Goal: Information Seeking & Learning: Understand process/instructions

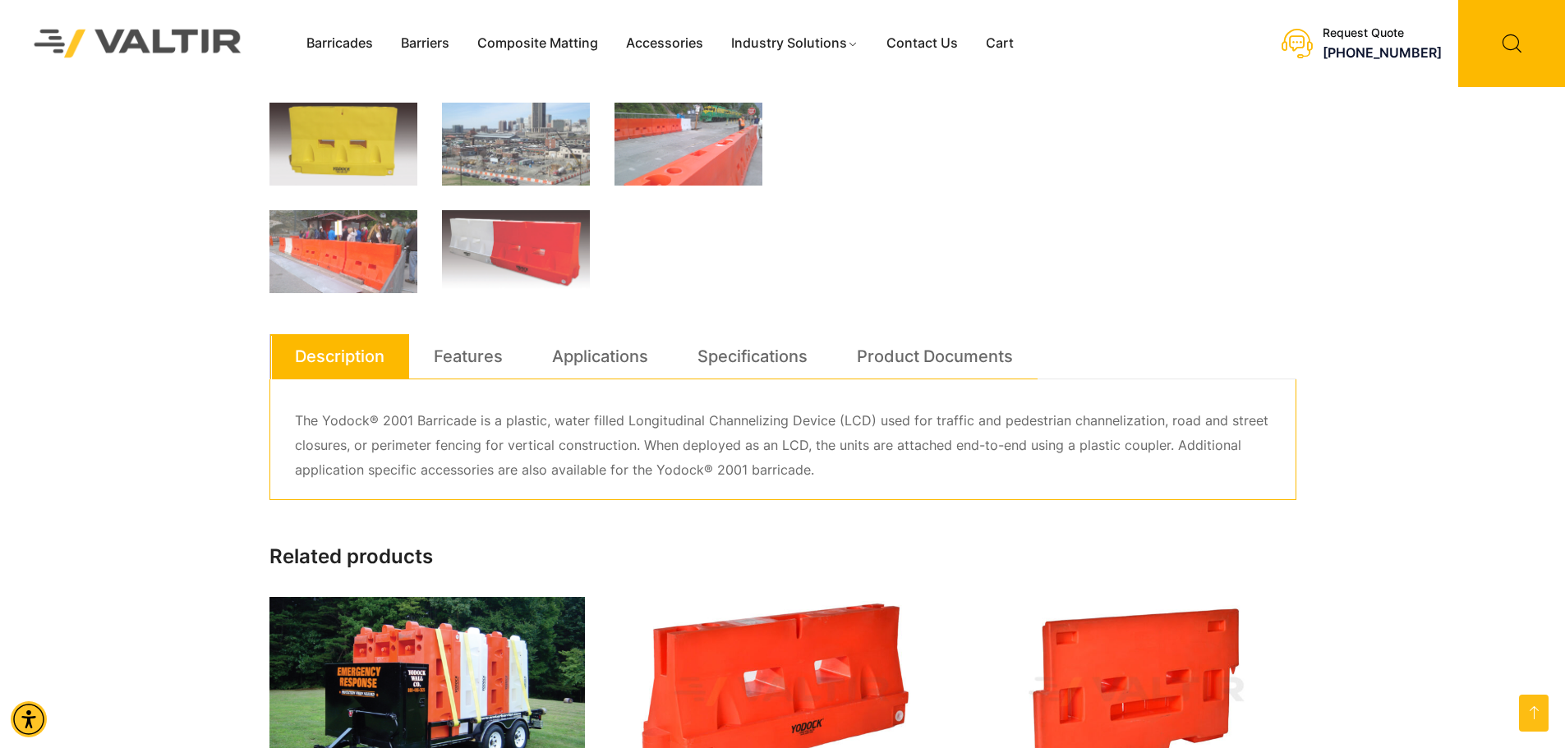
scroll to position [657, 0]
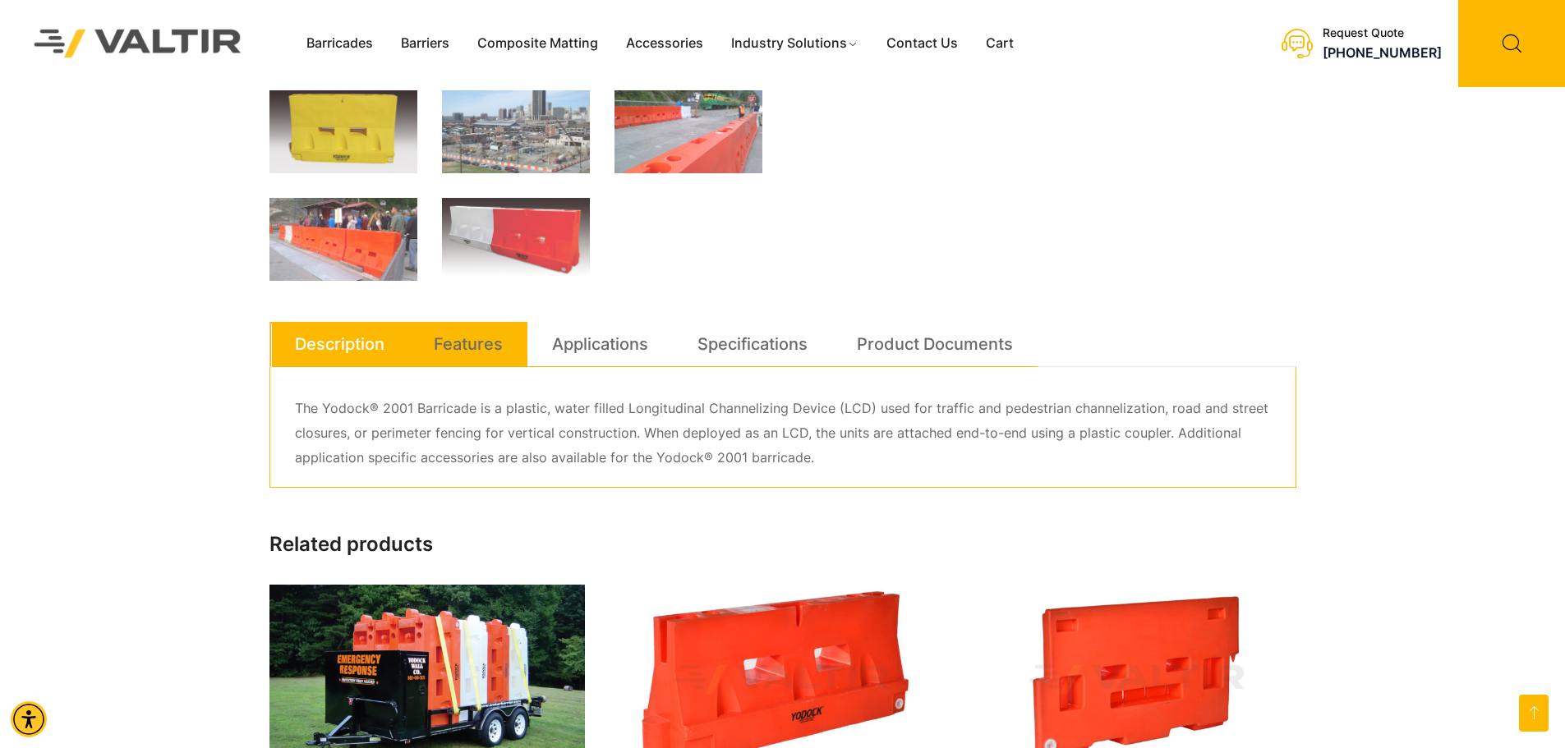
click at [493, 346] on link "Features" at bounding box center [468, 344] width 69 height 44
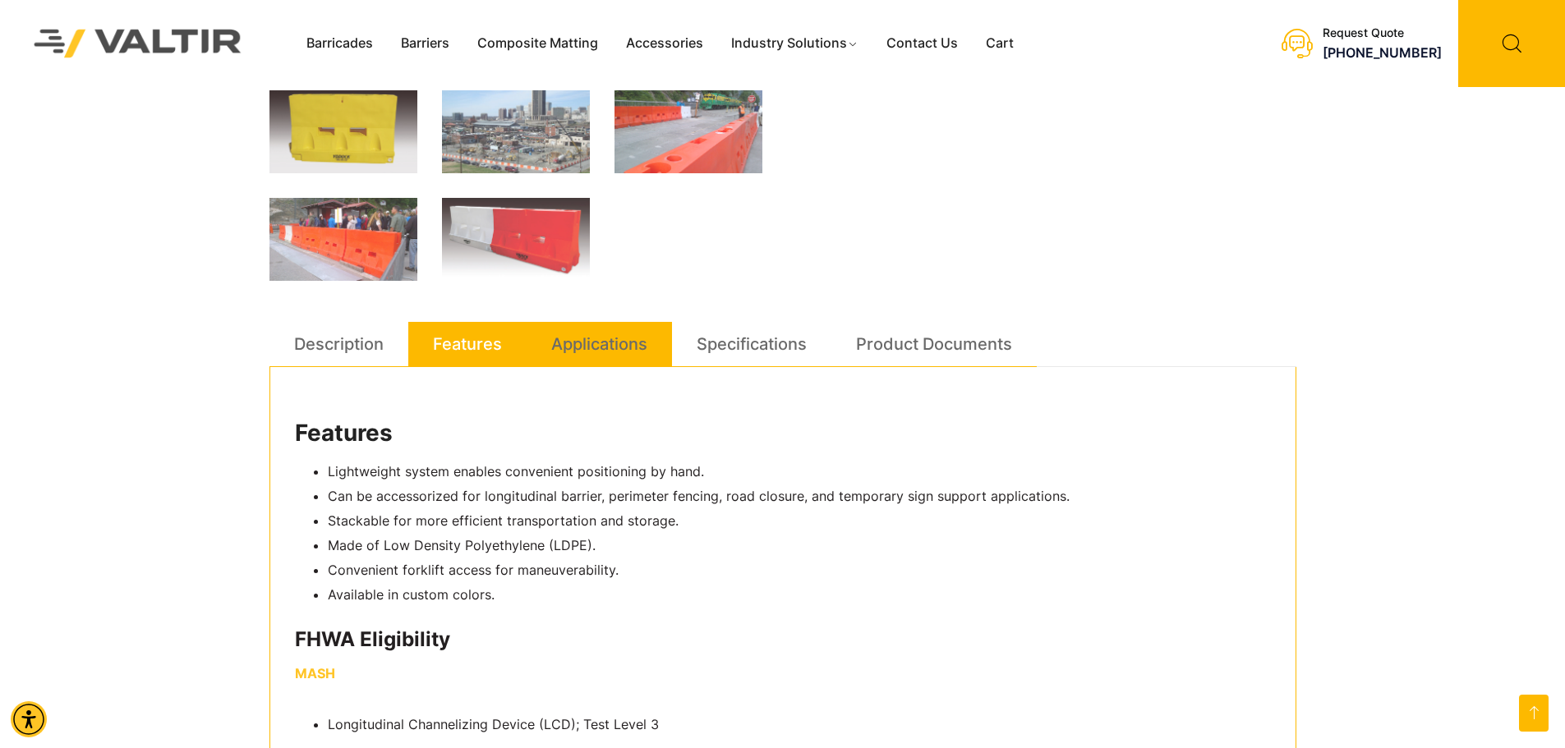
click at [605, 347] on link "Applications" at bounding box center [599, 344] width 96 height 44
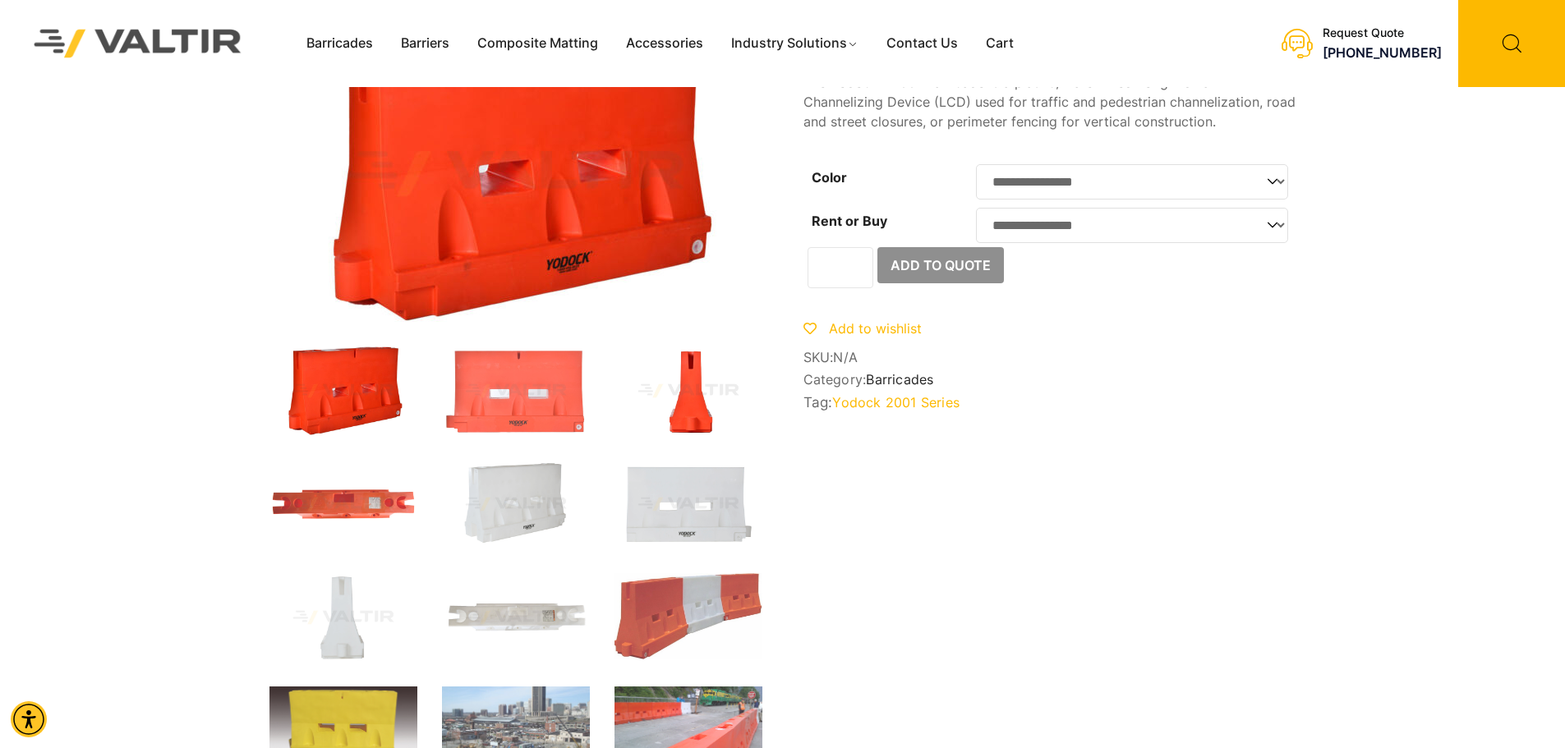
scroll to position [0, 0]
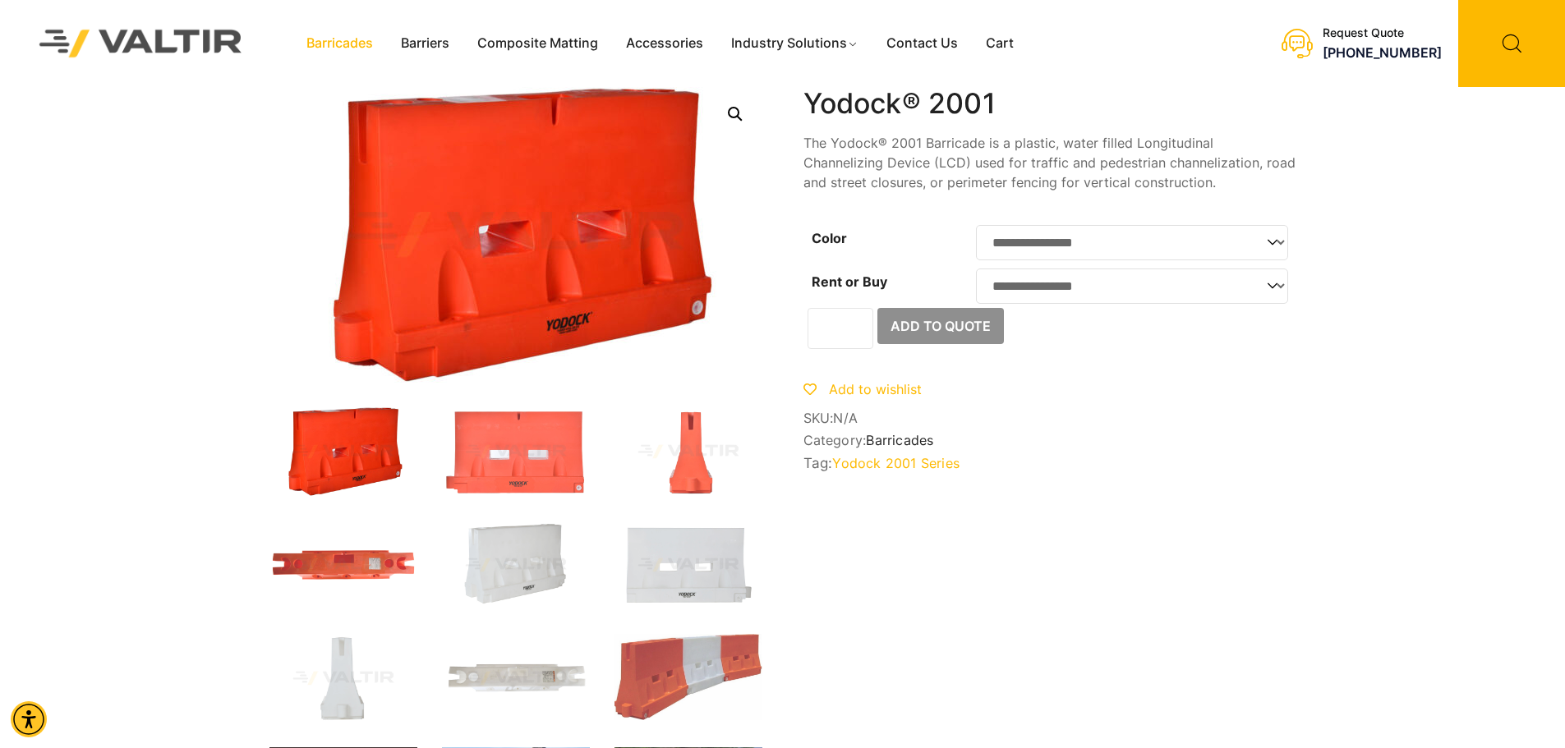
click at [311, 40] on link "Barricades" at bounding box center [339, 43] width 94 height 25
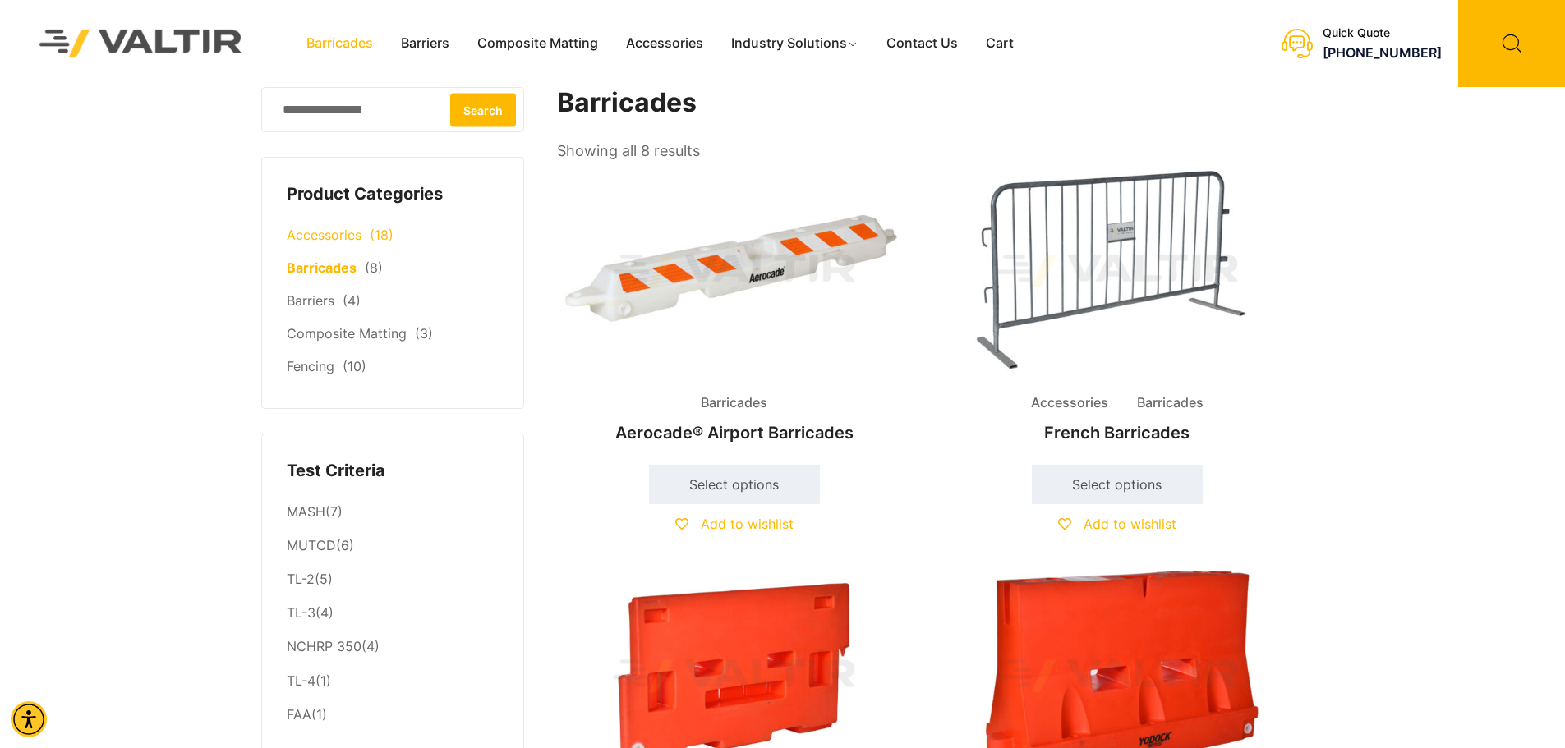
click at [355, 241] on link "Accessories" at bounding box center [324, 235] width 75 height 16
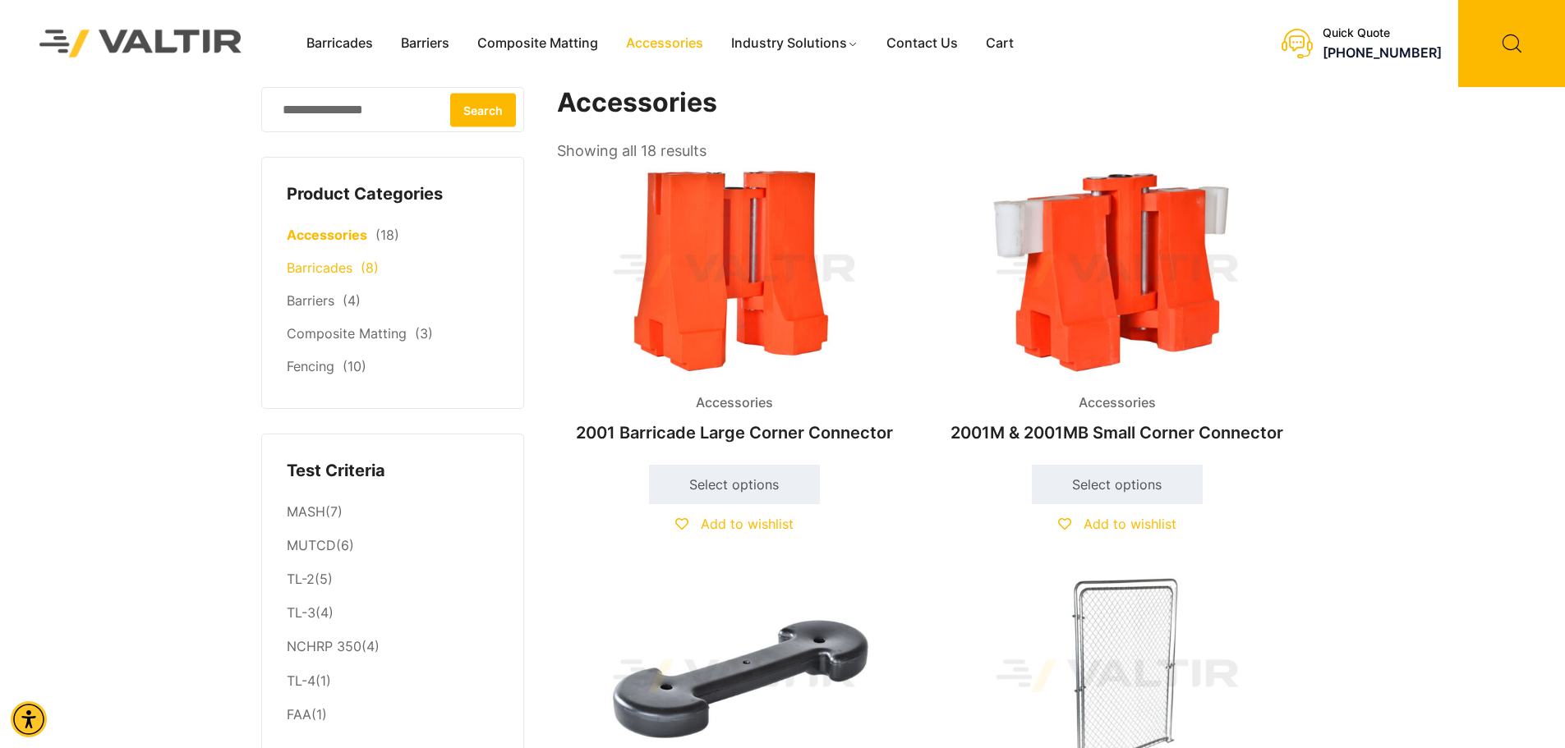
click at [322, 275] on link "Barricades" at bounding box center [320, 268] width 66 height 16
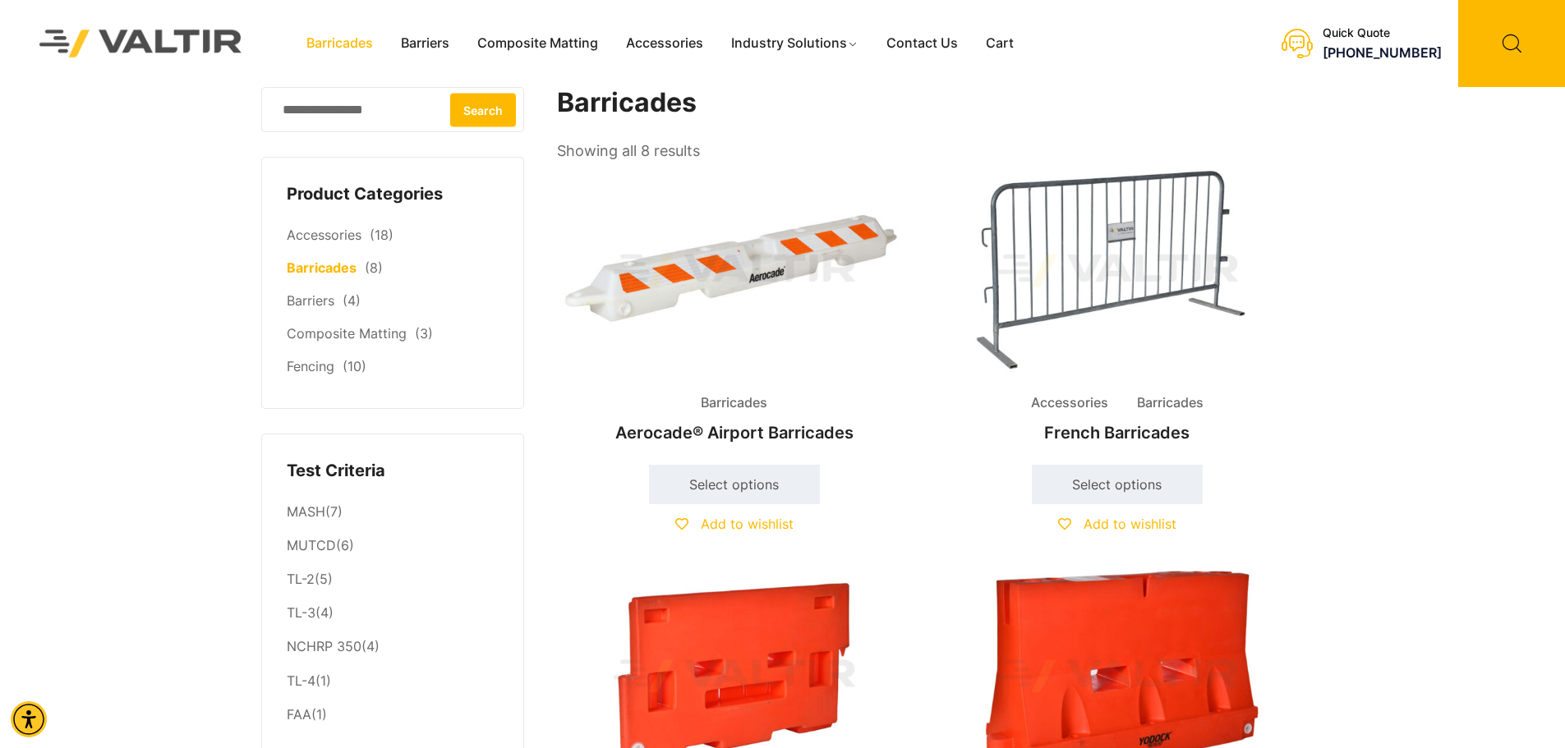
click at [371, 118] on input "Search for:" at bounding box center [392, 109] width 263 height 45
type input "*******"
click at [467, 104] on button "Search" at bounding box center [483, 110] width 66 height 34
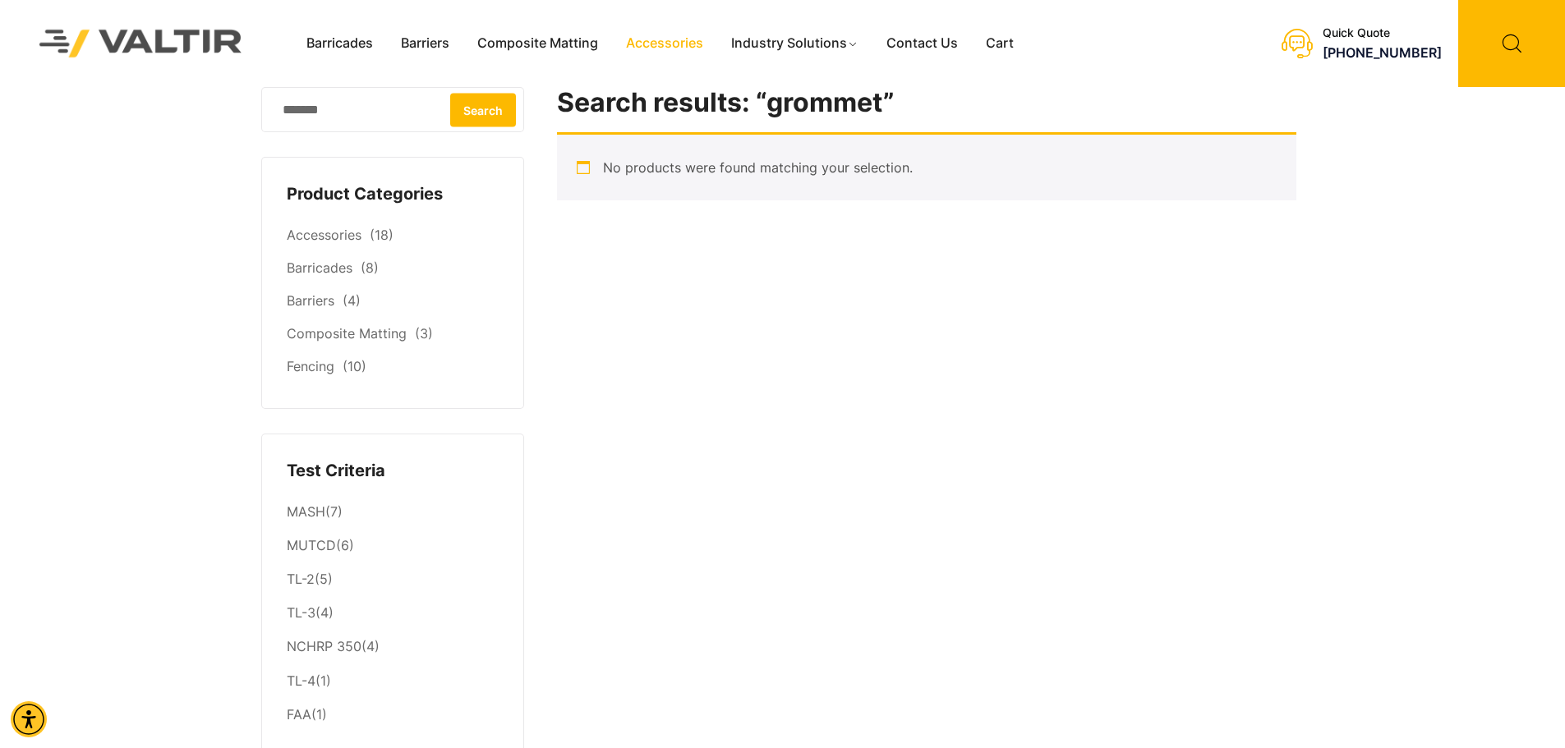
click at [663, 39] on link "Accessories" at bounding box center [664, 43] width 105 height 25
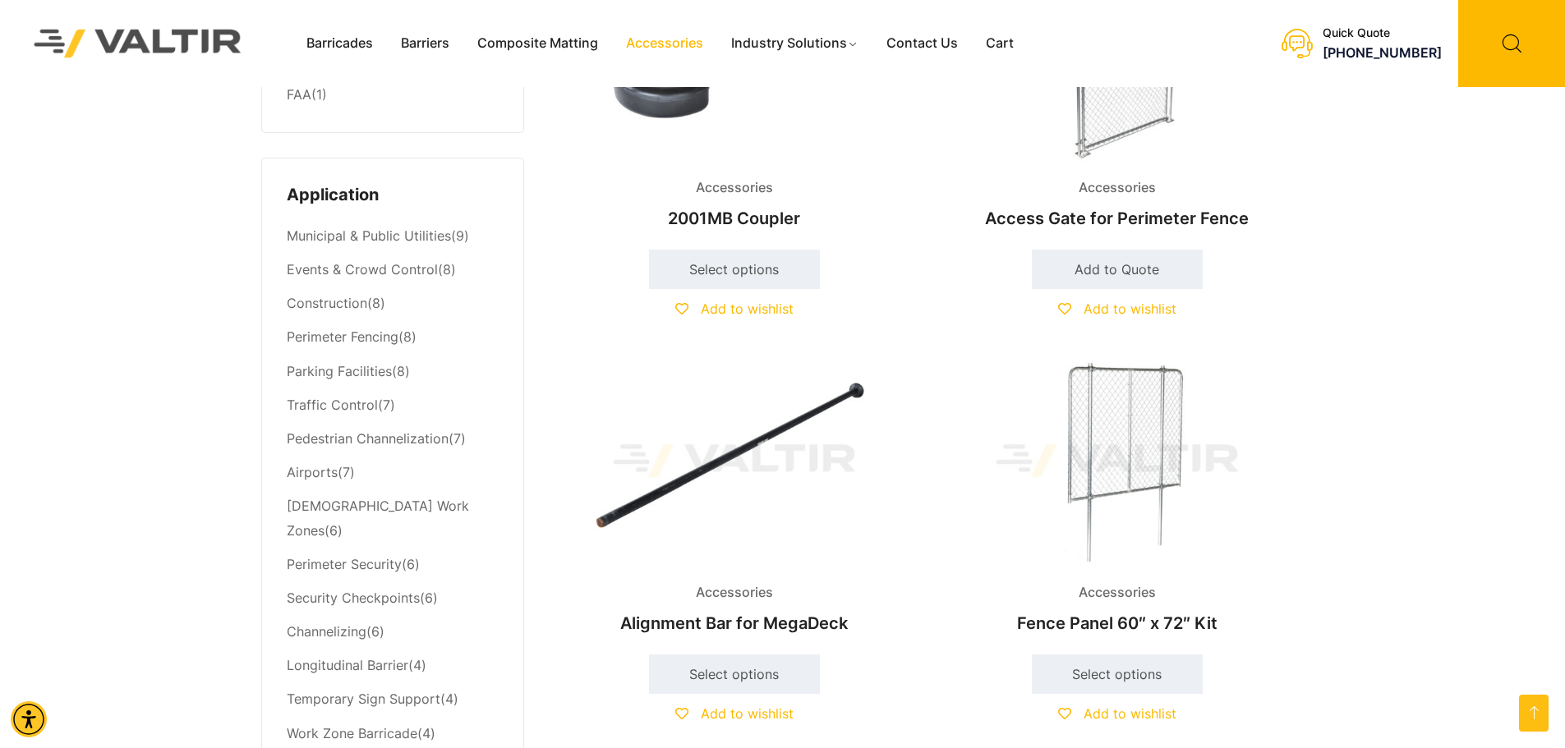
scroll to position [411, 0]
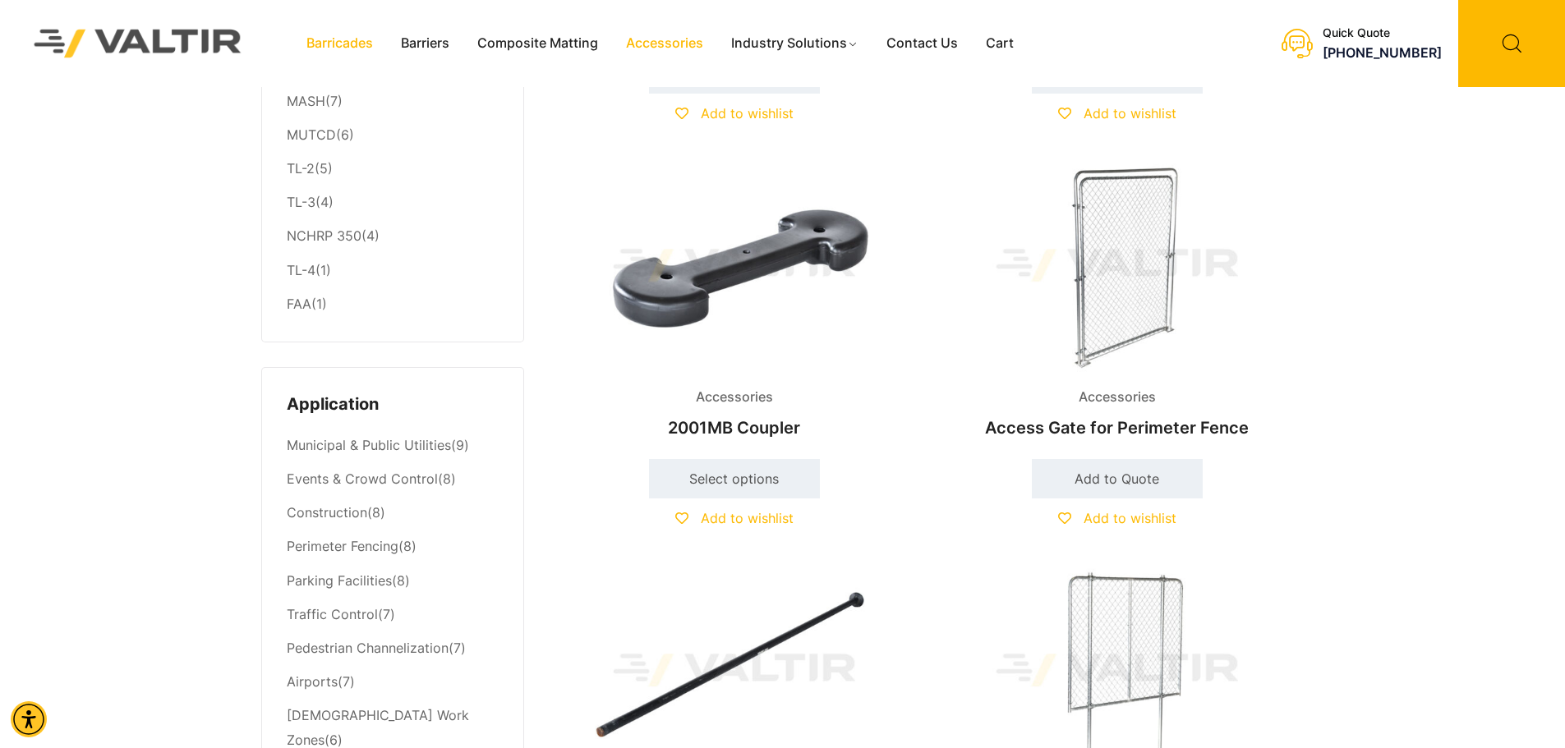
click at [357, 45] on link "Barricades" at bounding box center [339, 43] width 94 height 25
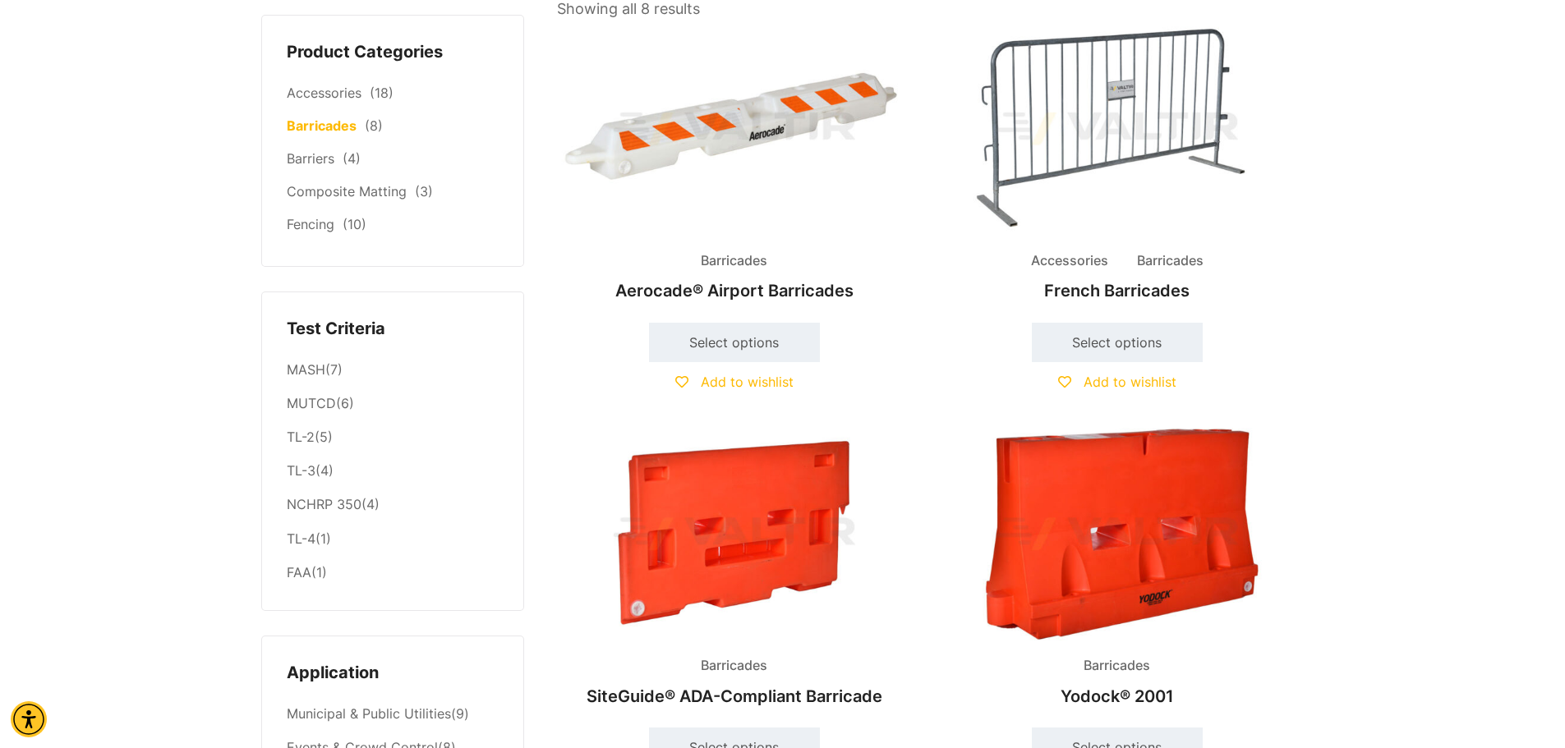
scroll to position [493, 0]
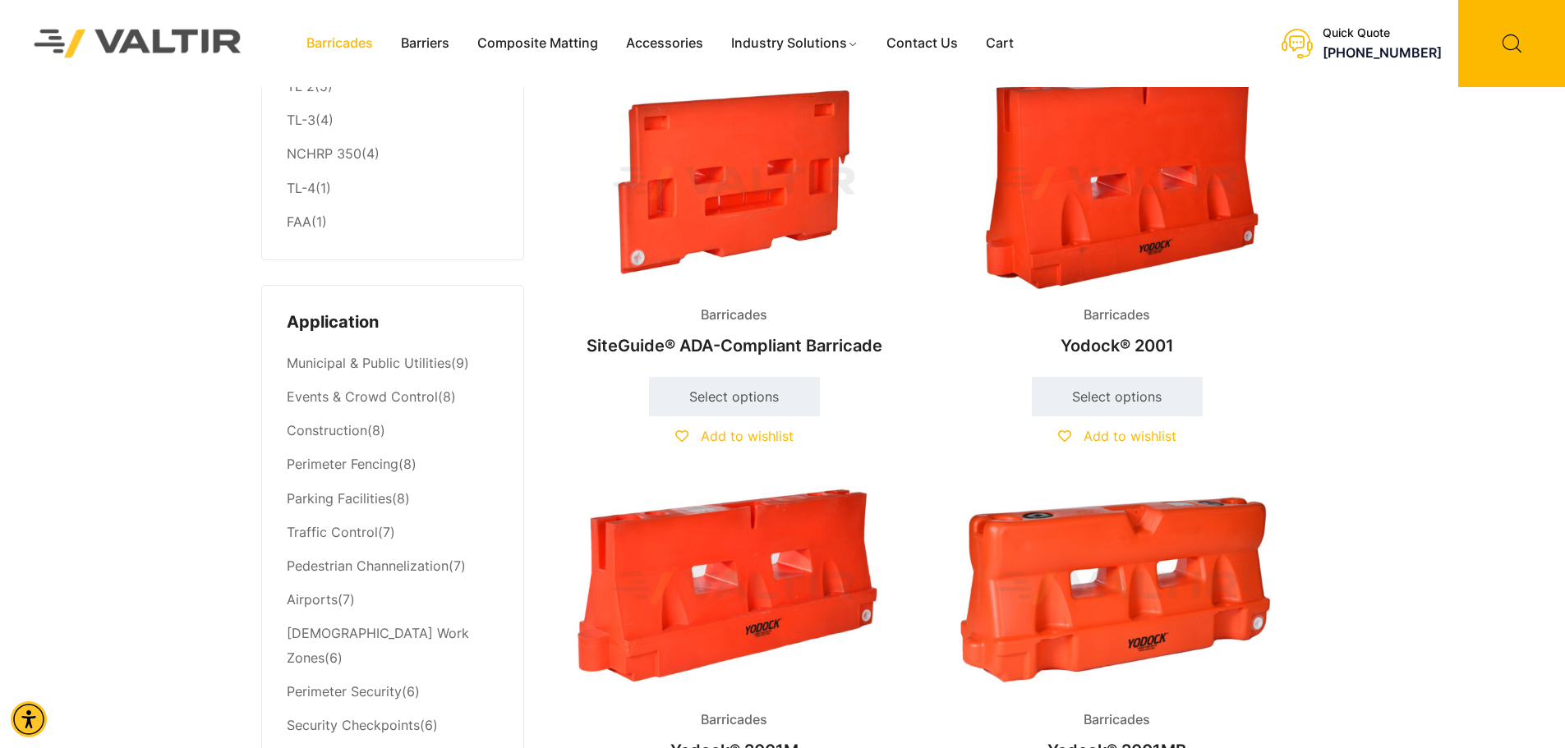
click at [1087, 214] on img at bounding box center [1117, 183] width 355 height 213
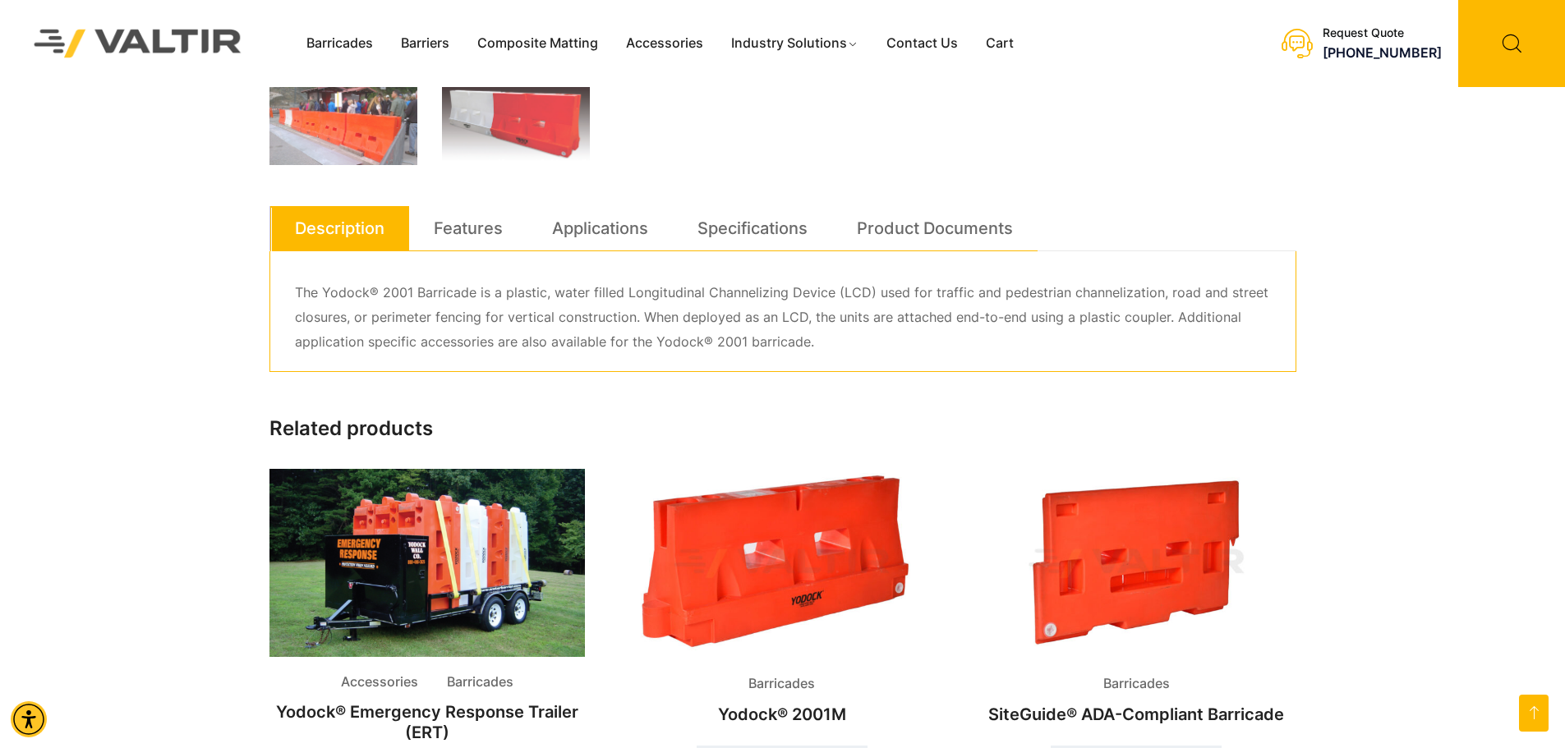
scroll to position [657, 0]
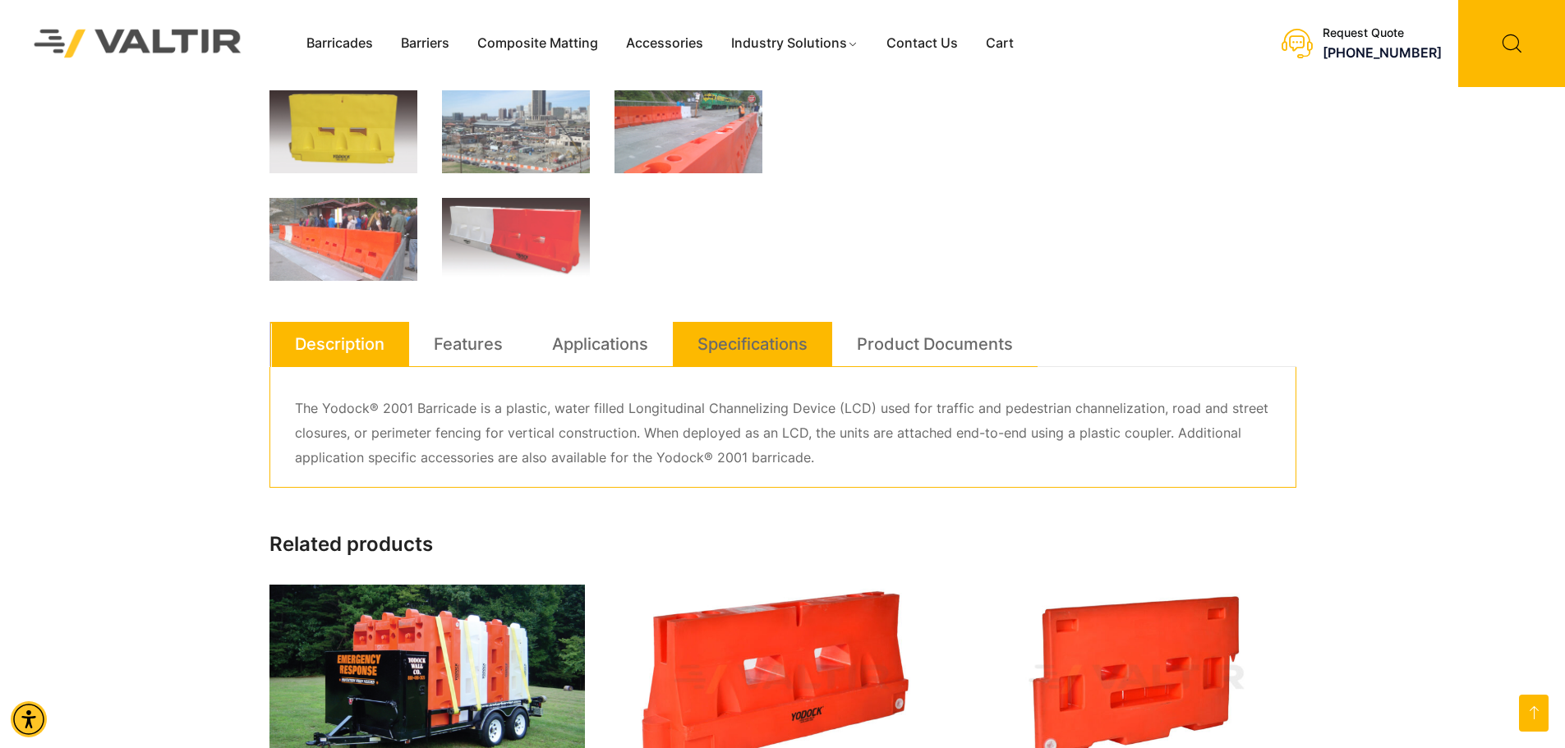
click at [779, 344] on link "Specifications" at bounding box center [752, 344] width 110 height 44
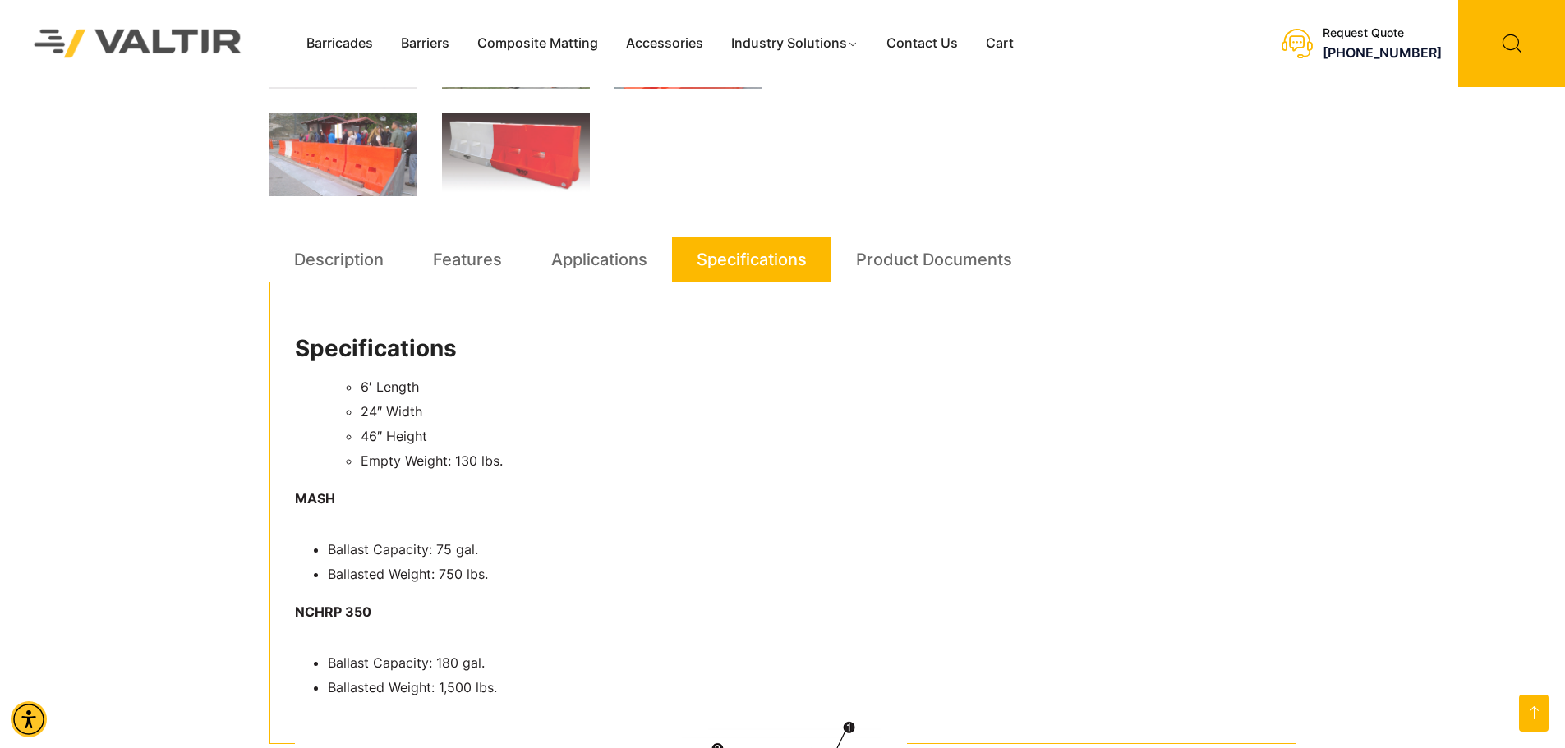
scroll to position [739, 0]
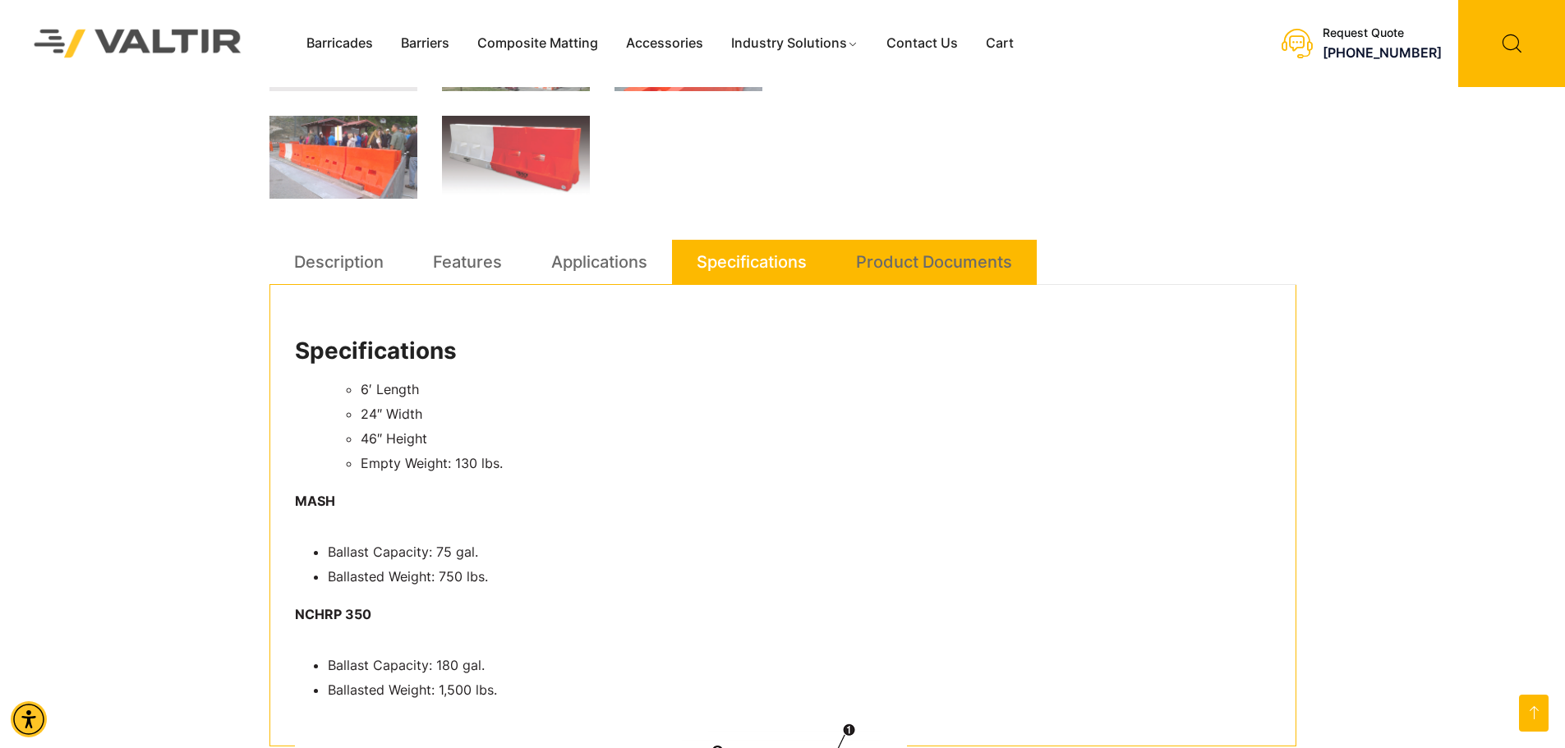
click at [922, 251] on link "Product Documents" at bounding box center [934, 262] width 156 height 44
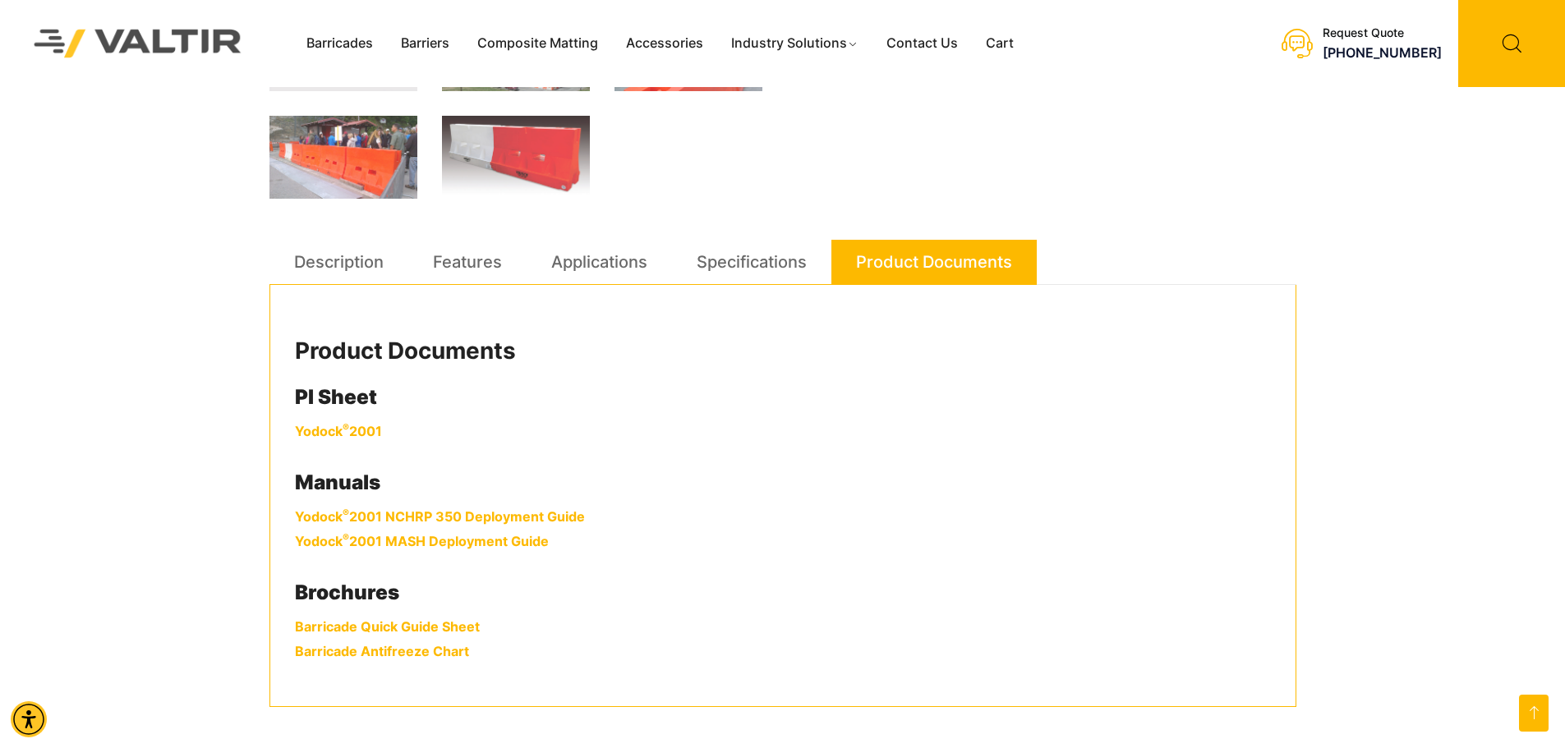
click at [332, 428] on link "Yodock ® 2001" at bounding box center [338, 431] width 87 height 16
click at [457, 517] on link "Yodock ® 2001 NCHRP 350 Deployment Guide" at bounding box center [440, 516] width 290 height 16
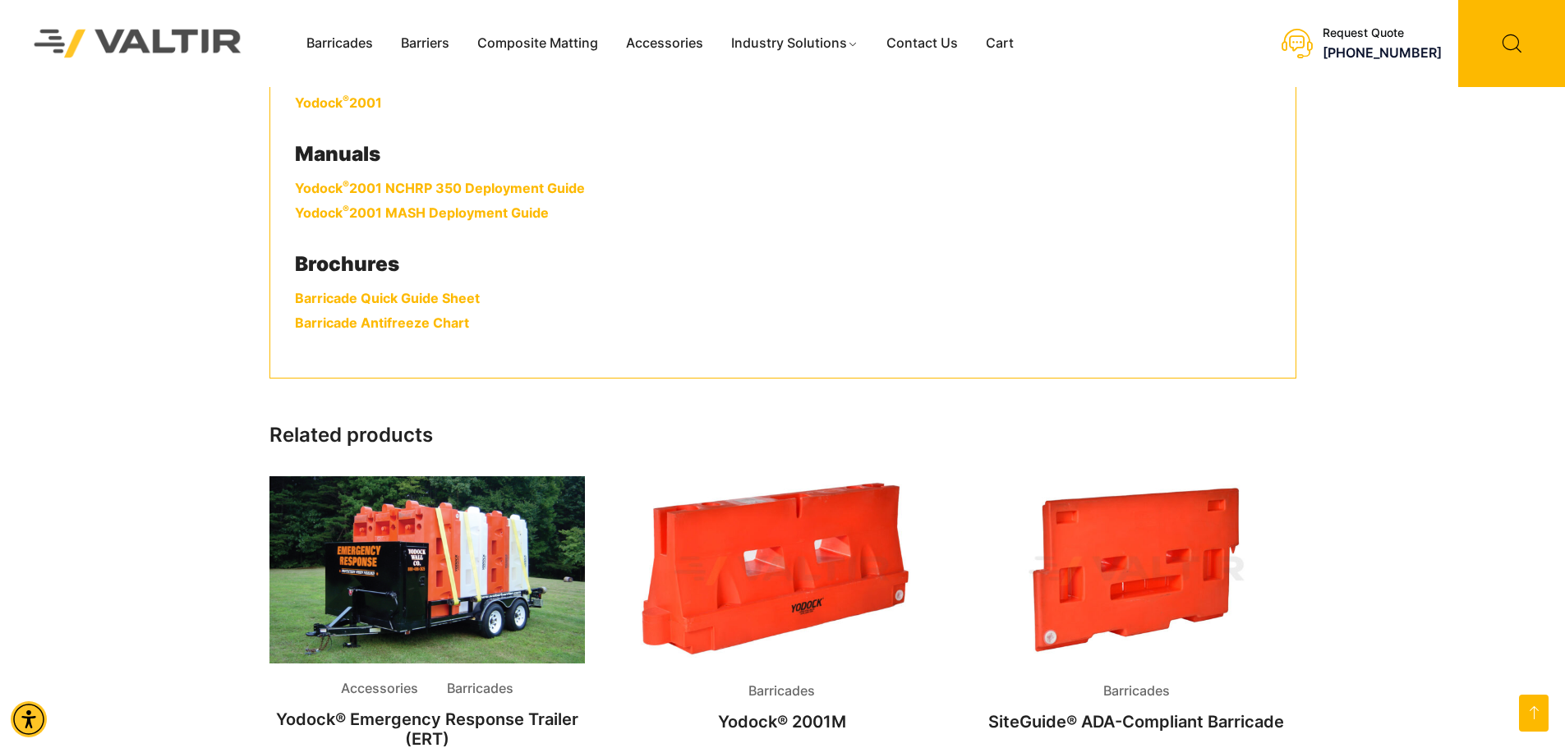
scroll to position [657, 0]
